Goal: Information Seeking & Learning: Understand process/instructions

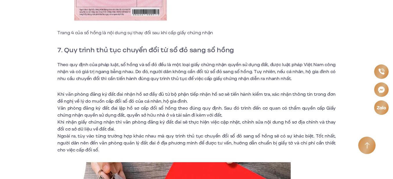
scroll to position [3448, 0]
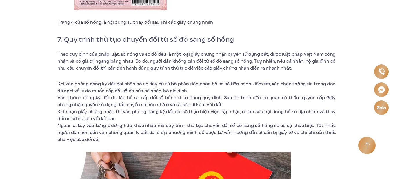
click at [207, 51] on span "Theo quy định của pháp luật, sổ hồng và sổ đỏ đều là một loại giấy chứng nhận q…" at bounding box center [196, 61] width 278 height 20
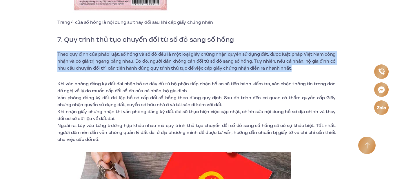
click at [207, 51] on span "Theo quy định của pháp luật, sổ hồng và sổ đỏ đều là một loại giấy chứng nhận q…" at bounding box center [196, 61] width 278 height 20
click at [154, 51] on span "Theo quy định của pháp luật, sổ hồng và sổ đỏ đều là một loại giấy chứng nhận q…" at bounding box center [196, 61] width 278 height 20
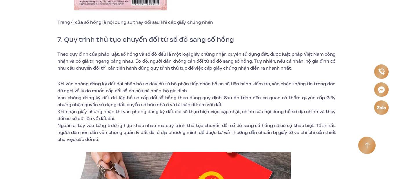
click at [101, 81] on span "Khi văn phòng đăng ký đất đai nhận hồ sơ đầy đủ từ bộ phận tiếp nhận hồ sơ sẽ t…" at bounding box center [196, 87] width 278 height 13
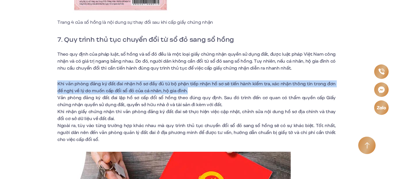
click at [101, 81] on span "Khi văn phòng đăng ký đất đai nhận hồ sơ đầy đủ từ bộ phận tiếp nhận hồ sơ sẽ t…" at bounding box center [196, 87] width 278 height 13
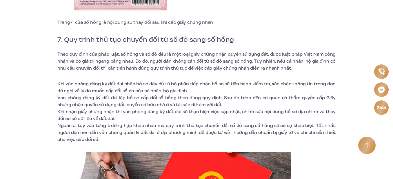
click at [103, 94] on span "Văn phòng đăng ký đất đai lập hồ sơ cấp đổi sổ hồng theo đúng quy định. Sau đó …" at bounding box center [196, 100] width 278 height 13
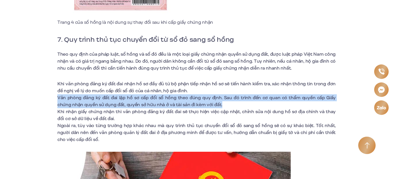
click at [103, 94] on span "Văn phòng đăng ký đất đai lập hồ sơ cấp đổi sổ hồng theo đúng quy định. Sau đó …" at bounding box center [196, 100] width 278 height 13
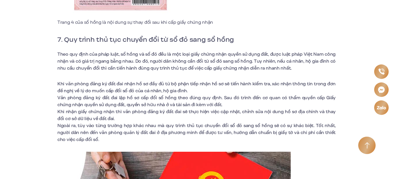
click at [107, 108] on span "Khi nhận giấy chứng nhận thì văn phòng đăng ký đất đai sẽ thực hiện việc cập nh…" at bounding box center [196, 114] width 278 height 13
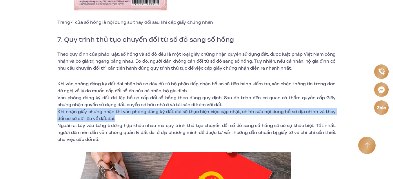
click at [107, 108] on span "Khi nhận giấy chứng nhận thì văn phòng đăng ký đất đai sẽ thực hiện việc cập nh…" at bounding box center [196, 114] width 278 height 13
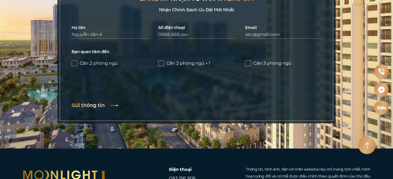
scroll to position [4057, 0]
